Goal: Navigation & Orientation: Find specific page/section

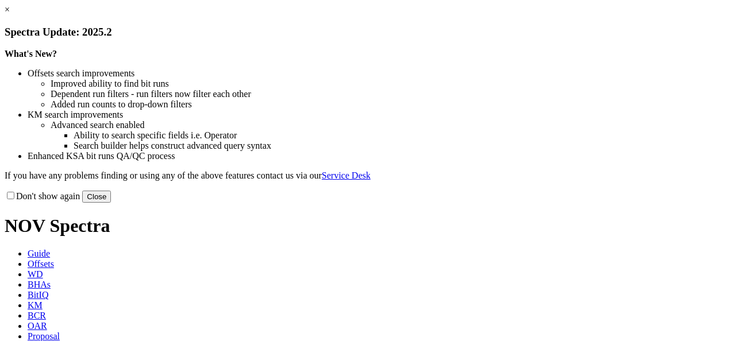
click at [111, 203] on button "Close" at bounding box center [96, 197] width 29 height 12
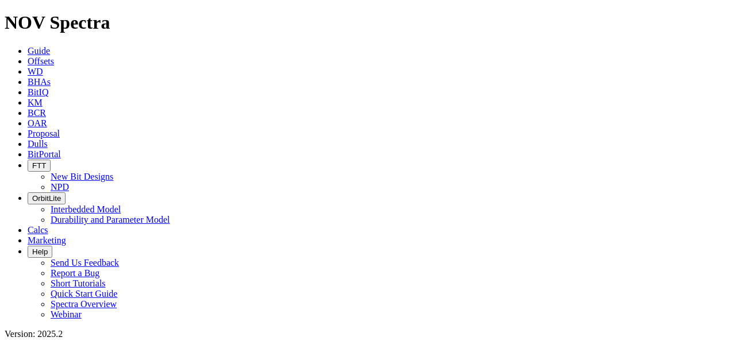
click at [61, 149] on span "BitPortal" at bounding box center [44, 154] width 33 height 10
